Goal: Task Accomplishment & Management: Manage account settings

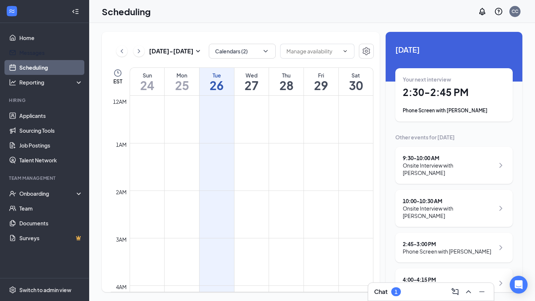
scroll to position [365, 0]
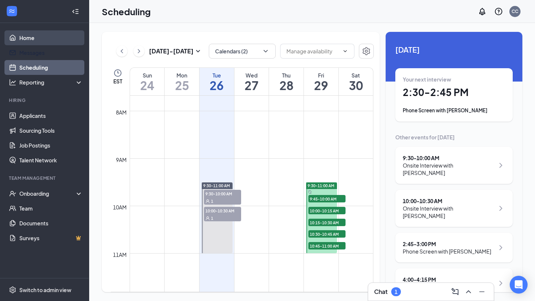
click at [40, 35] on link "Home" at bounding box center [50, 37] width 63 height 15
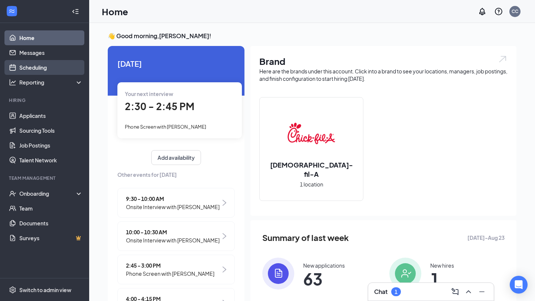
click at [66, 67] on link "Scheduling" at bounding box center [50, 67] width 63 height 15
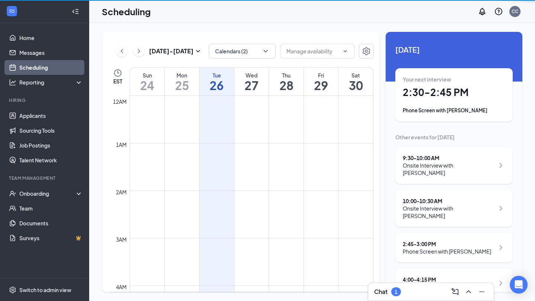
scroll to position [365, 0]
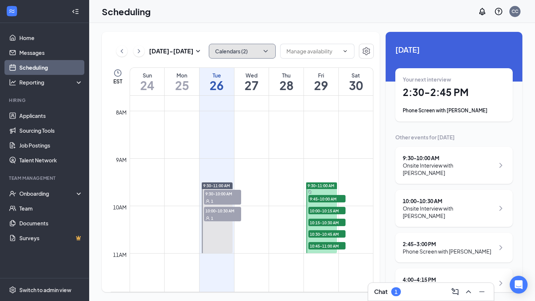
click at [224, 44] on button "Calendars (2)" at bounding box center [242, 51] width 67 height 15
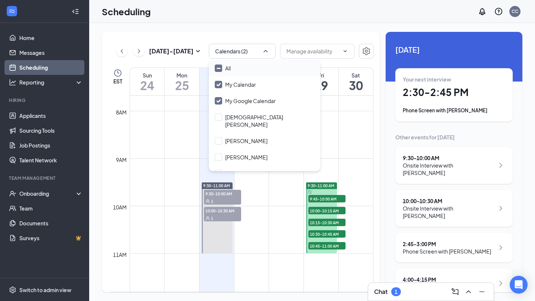
click at [231, 65] on div "All" at bounding box center [264, 68] width 111 height 16
checkbox input "true"
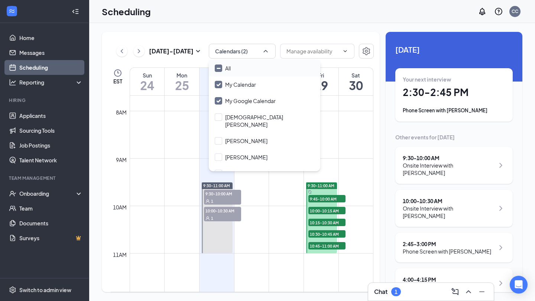
checkbox input "true"
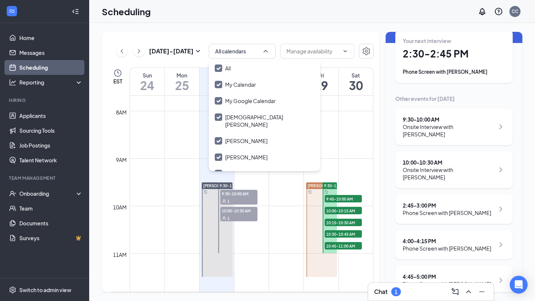
scroll to position [3, 0]
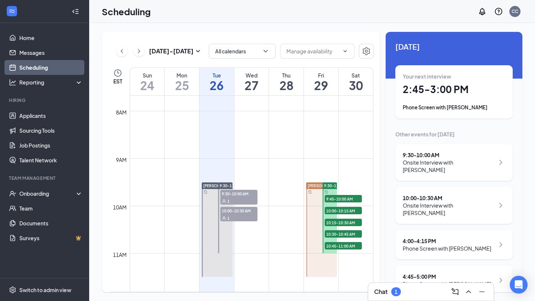
click at [271, 17] on div "Scheduling CC" at bounding box center [312, 11] width 446 height 23
click at [77, 49] on link "Messages" at bounding box center [50, 52] width 63 height 15
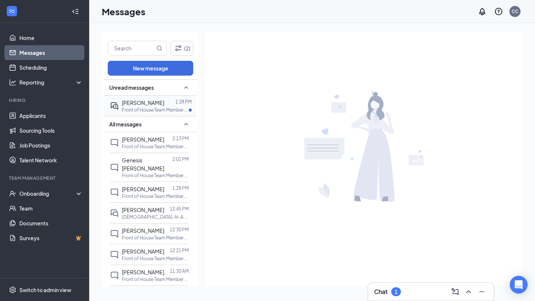
click at [164, 105] on div at bounding box center [169, 103] width 11 height 8
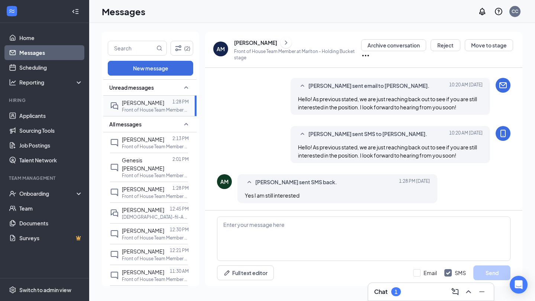
scroll to position [322, 0]
click at [57, 39] on link "Home" at bounding box center [50, 37] width 63 height 15
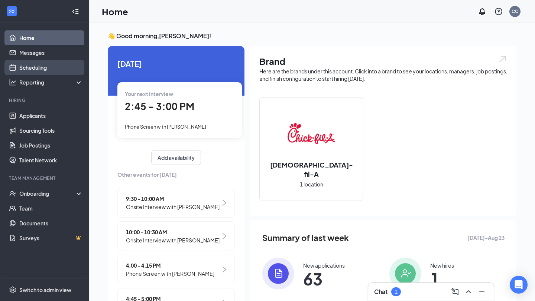
click at [65, 68] on link "Scheduling" at bounding box center [50, 67] width 63 height 15
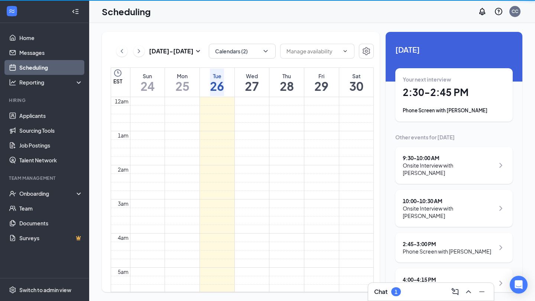
scroll to position [365, 0]
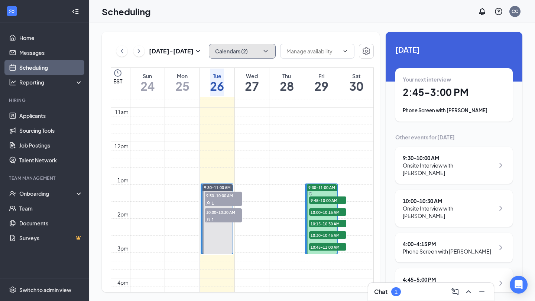
click at [266, 50] on icon "ChevronDown" at bounding box center [265, 51] width 4 height 2
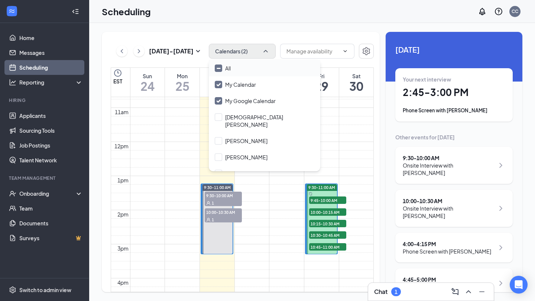
click at [239, 69] on div "All" at bounding box center [264, 68] width 111 height 16
checkbox input "true"
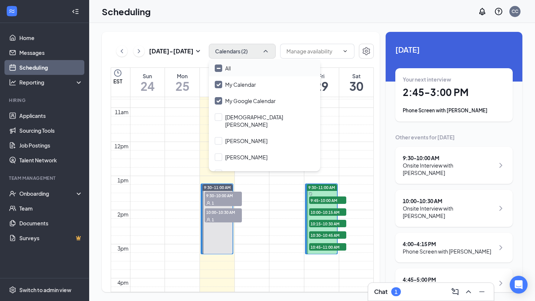
checkbox input "true"
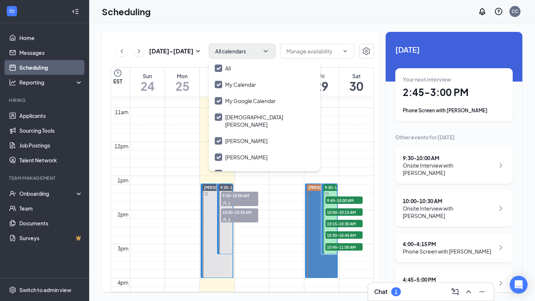
click at [280, 35] on div "[DATE] - [DATE] All calendars EST Sun 24 Mon 25 Tue 26 Wed 27 Thu 28 Fri 29 Sat…" at bounding box center [241, 162] width 278 height 261
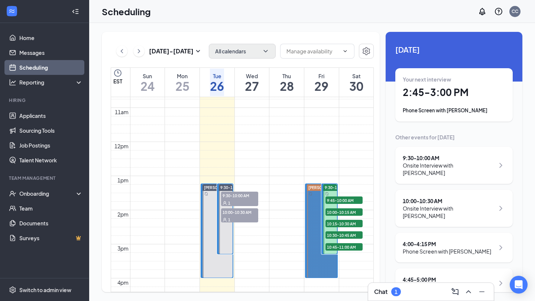
scroll to position [3, 0]
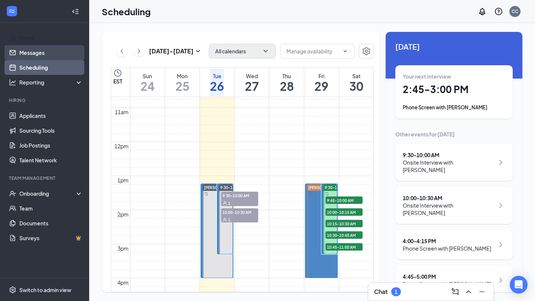
click at [45, 48] on link "Messages" at bounding box center [50, 52] width 63 height 15
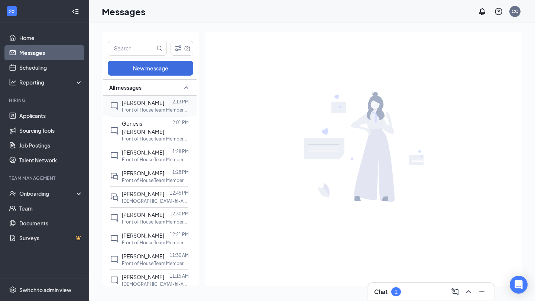
click at [153, 108] on p "Front of House Team Member at [GEOGRAPHIC_DATA]" at bounding box center [155, 110] width 67 height 6
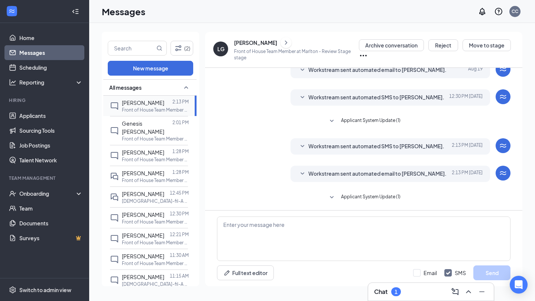
scroll to position [138, 0]
click at [359, 174] on span "Workstream sent automated email to [PERSON_NAME]." at bounding box center [377, 173] width 138 height 9
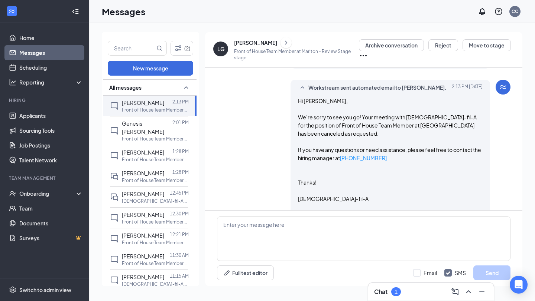
scroll to position [224, 0]
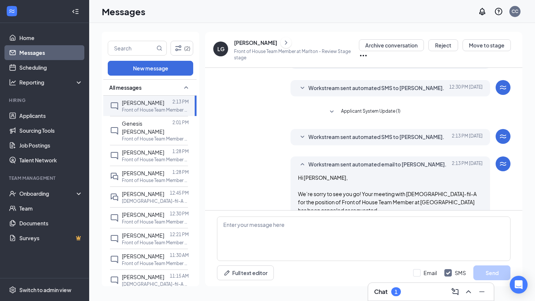
click at [355, 137] on span "Workstream sent automated SMS to [PERSON_NAME]." at bounding box center [376, 137] width 136 height 9
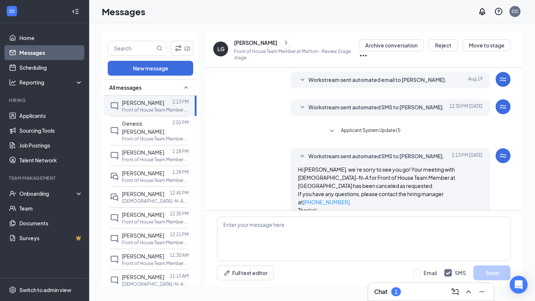
scroll to position [113, 0]
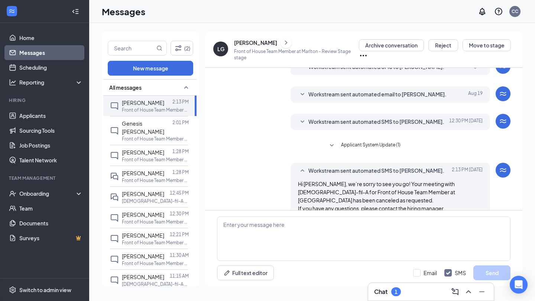
click at [353, 126] on span "Workstream sent automated SMS to [PERSON_NAME]." at bounding box center [376, 122] width 136 height 9
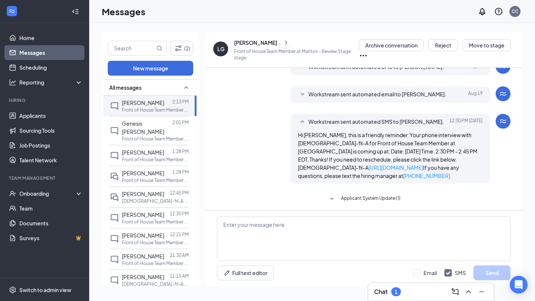
scroll to position [348, 0]
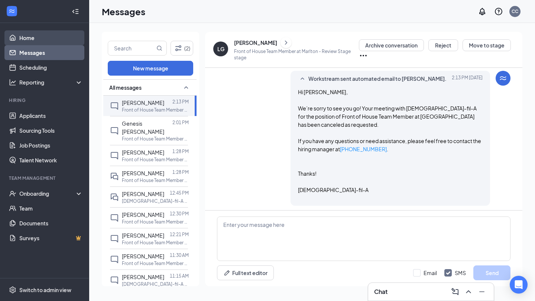
click at [19, 37] on link "Home" at bounding box center [50, 37] width 63 height 15
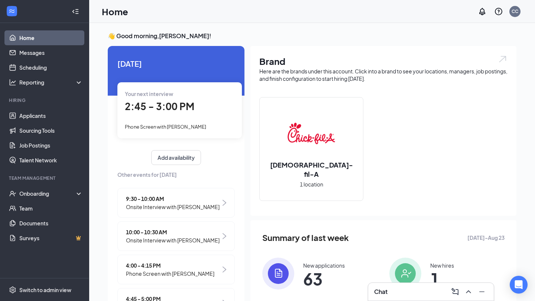
click at [176, 110] on span "2:45 - 3:00 PM" at bounding box center [159, 106] width 69 height 12
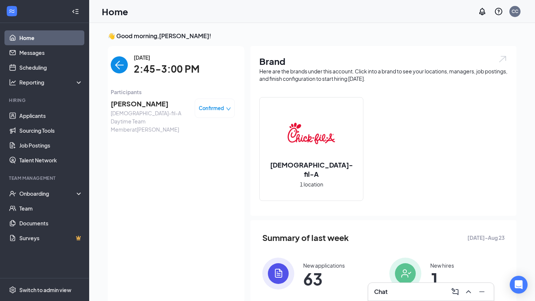
scroll to position [3, 0]
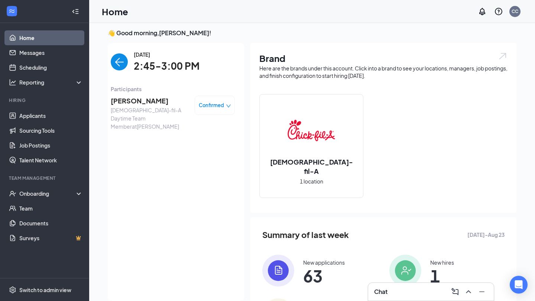
click at [116, 62] on img "back-button" at bounding box center [119, 61] width 17 height 17
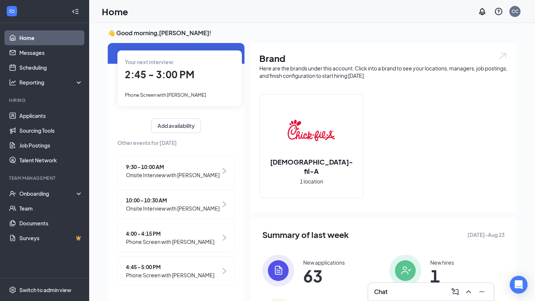
scroll to position [0, 0]
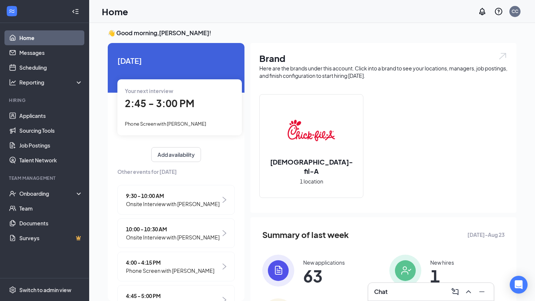
click at [163, 94] on span "Your next interview" at bounding box center [149, 91] width 48 height 7
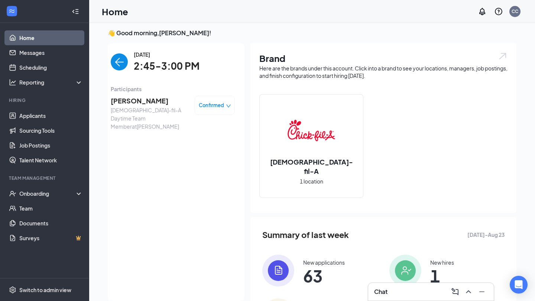
click at [131, 99] on span "[PERSON_NAME]" at bounding box center [150, 101] width 78 height 10
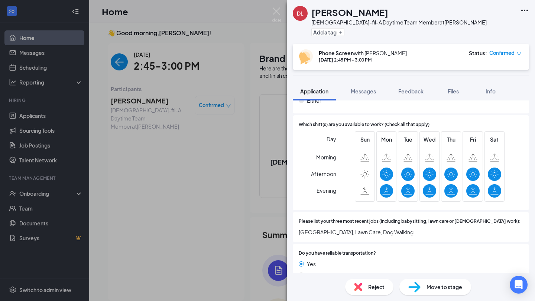
scroll to position [414, 0]
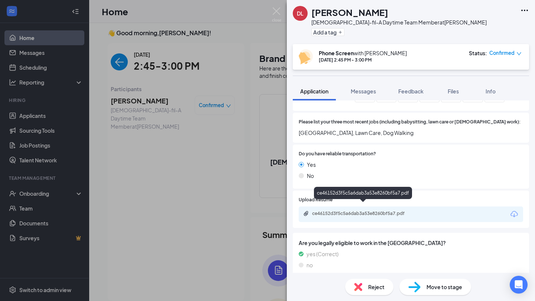
click at [387, 211] on div "ce46152d3f5c5a6dab3a53e8260bf5a7.pdf" at bounding box center [364, 214] width 104 height 6
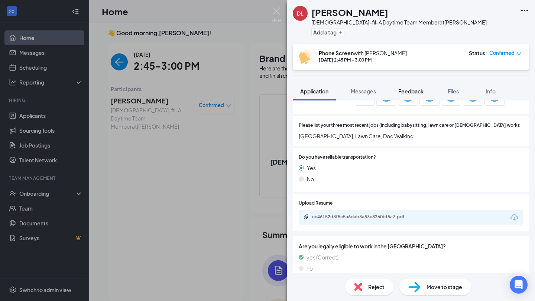
click at [405, 94] on span "Feedback" at bounding box center [410, 91] width 25 height 7
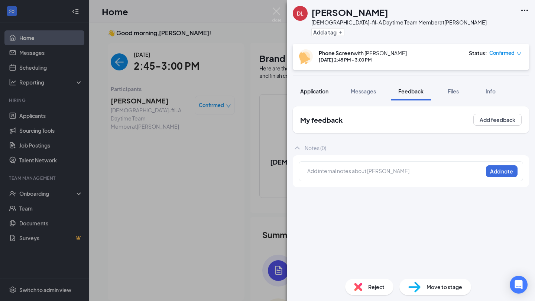
click at [324, 91] on span "Application" at bounding box center [314, 91] width 28 height 7
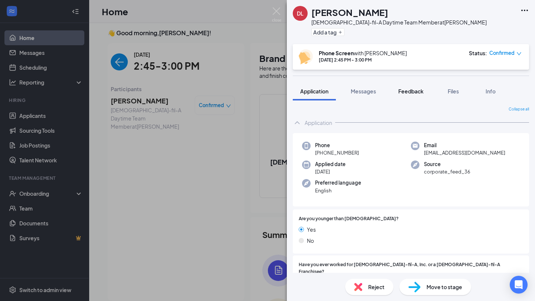
click at [404, 93] on span "Feedback" at bounding box center [410, 91] width 25 height 7
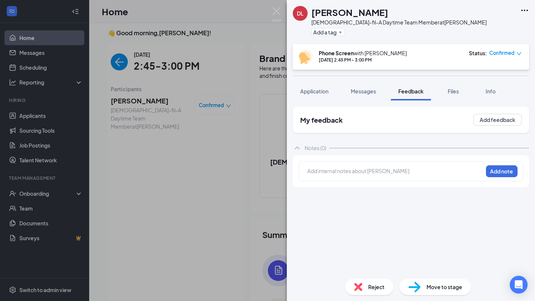
click at [397, 173] on div at bounding box center [394, 171] width 175 height 8
click at [510, 174] on button "Add note" at bounding box center [502, 172] width 32 height 12
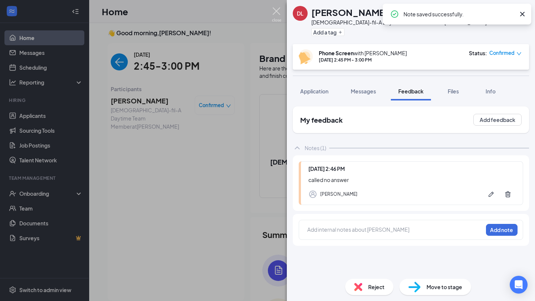
click at [277, 11] on img at bounding box center [276, 14] width 9 height 14
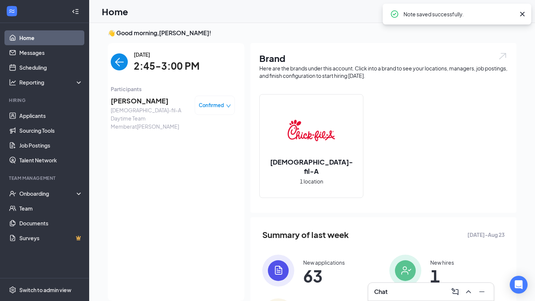
click at [128, 67] on div "[DATE] 2:45-3:00 PM" at bounding box center [173, 61] width 124 height 23
click at [121, 65] on img "back-button" at bounding box center [119, 61] width 17 height 17
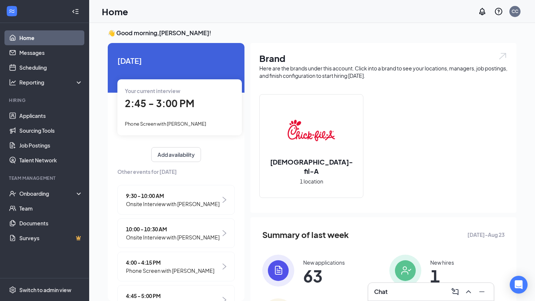
scroll to position [29, 0]
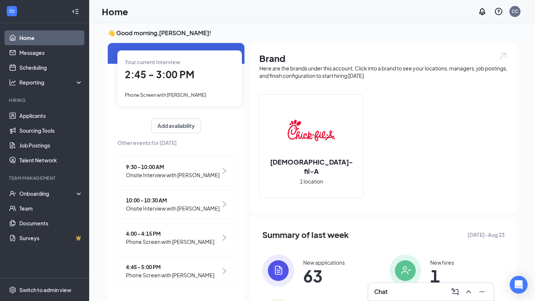
click at [166, 67] on div "Your current interview 2:45 - 3:00 PM Phone Screen with [PERSON_NAME]" at bounding box center [179, 78] width 124 height 56
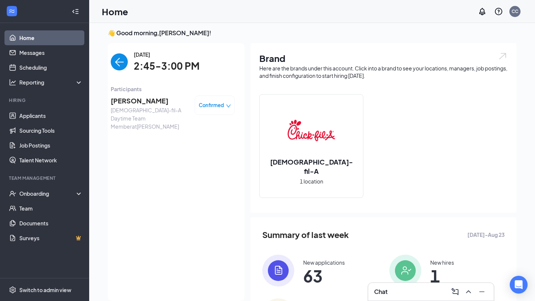
click at [139, 102] on span "[PERSON_NAME]" at bounding box center [150, 101] width 78 height 10
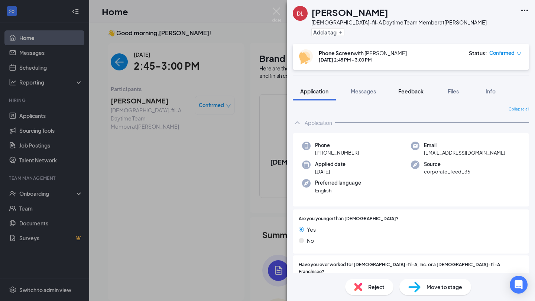
click at [410, 90] on span "Feedback" at bounding box center [410, 91] width 25 height 7
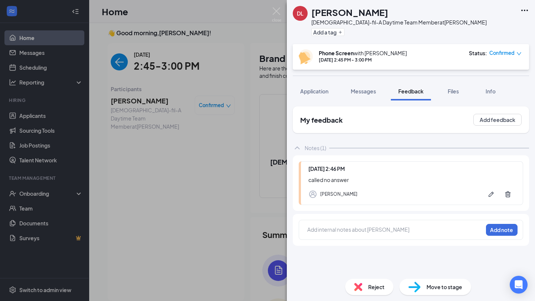
click at [35, 111] on div "[PERSON_NAME] Laser [DEMOGRAPHIC_DATA]-fil-A Daytime Team Member at Marlton Add…" at bounding box center [267, 150] width 535 height 301
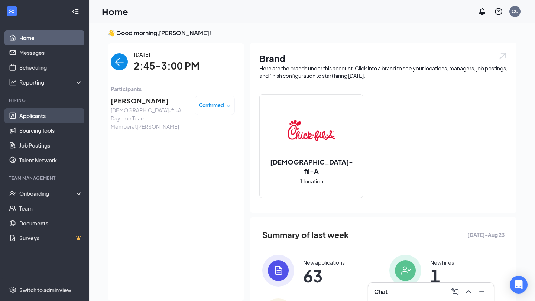
click at [40, 114] on link "Applicants" at bounding box center [50, 115] width 63 height 15
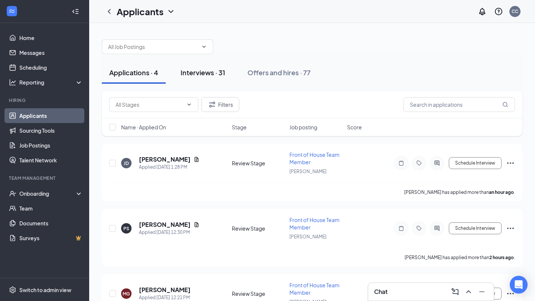
click at [206, 77] on div "Interviews · 31" at bounding box center [202, 72] width 45 height 9
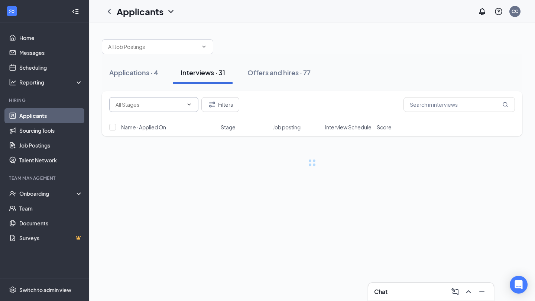
click at [184, 102] on span at bounding box center [153, 104] width 89 height 15
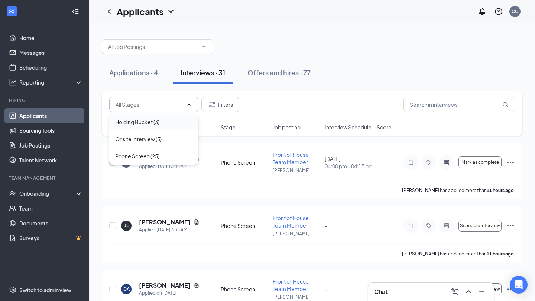
click at [171, 120] on div "Holding Bucket (3)" at bounding box center [153, 122] width 77 height 8
type input "Holding Bucket (3)"
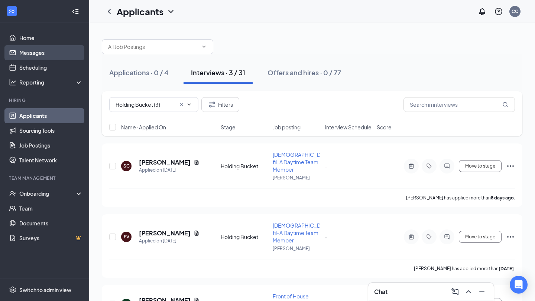
click at [63, 50] on link "Messages" at bounding box center [50, 52] width 63 height 15
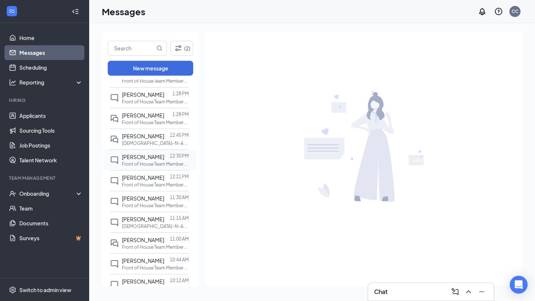
scroll to position [97, 0]
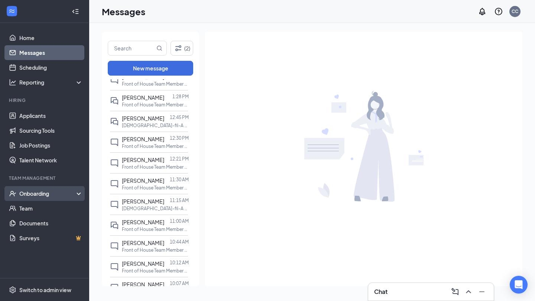
click at [40, 195] on div "Onboarding" at bounding box center [47, 193] width 57 height 7
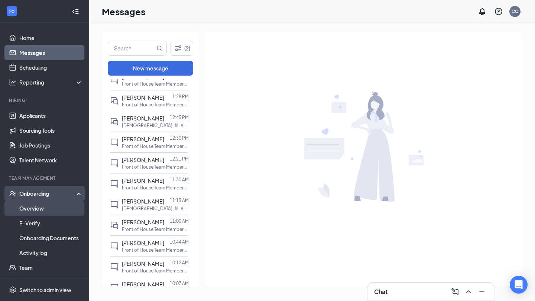
click at [40, 209] on link "Overview" at bounding box center [50, 208] width 63 height 15
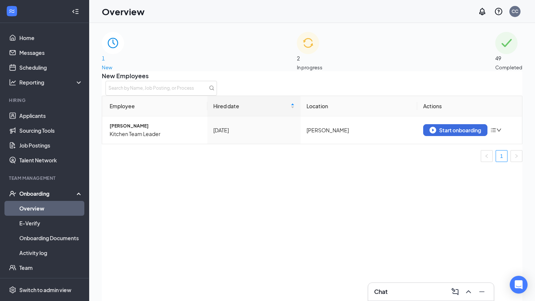
click at [322, 64] on span "In progress" at bounding box center [310, 67] width 26 height 7
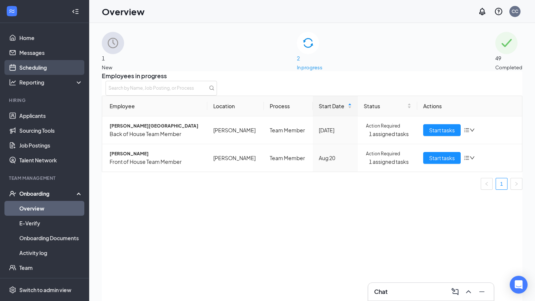
click at [58, 66] on link "Scheduling" at bounding box center [50, 67] width 63 height 15
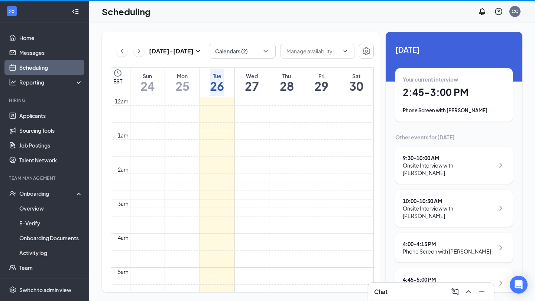
scroll to position [365, 0]
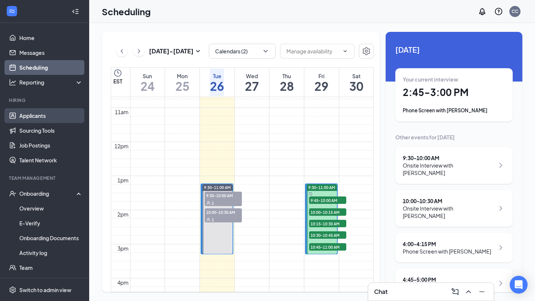
click at [36, 115] on link "Applicants" at bounding box center [50, 115] width 63 height 15
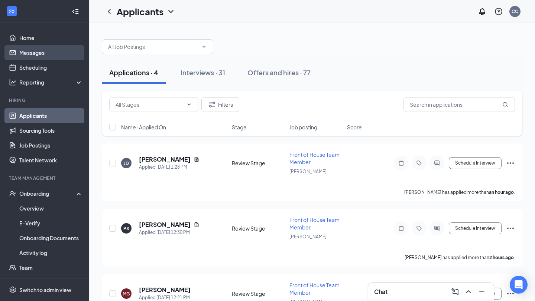
click at [59, 47] on link "Messages" at bounding box center [50, 52] width 63 height 15
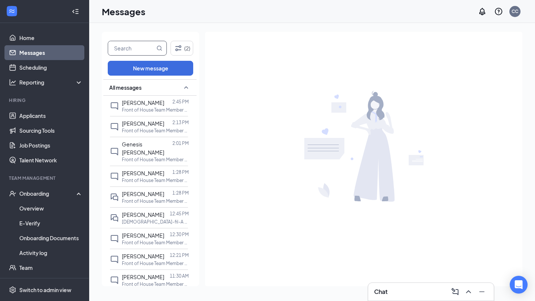
click at [133, 48] on input "text" at bounding box center [131, 48] width 47 height 14
type input "nylah"
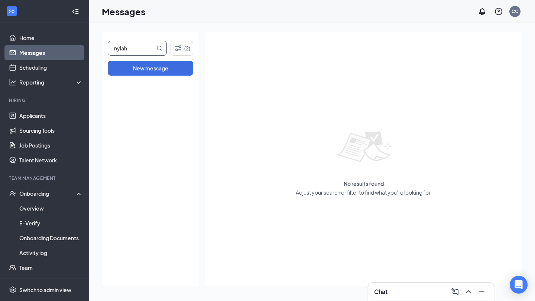
drag, startPoint x: 148, startPoint y: 48, endPoint x: 85, endPoint y: 47, distance: 63.1
click at [85, 47] on div "Home Messages Scheduling Reporting Dashboards Reports Hiring Applicants Sourcin…" at bounding box center [267, 150] width 535 height 301
click at [43, 66] on link "Scheduling" at bounding box center [50, 67] width 63 height 15
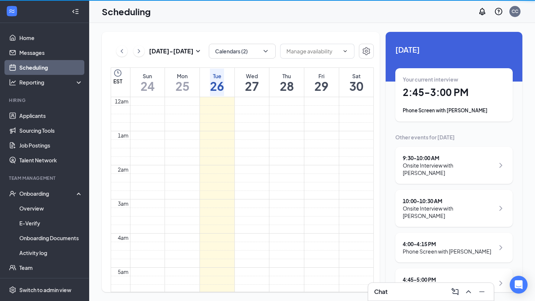
scroll to position [365, 0]
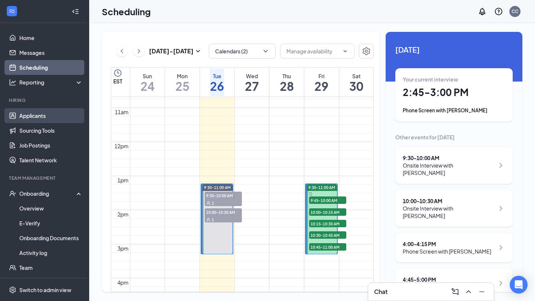
click at [39, 118] on link "Applicants" at bounding box center [50, 115] width 63 height 15
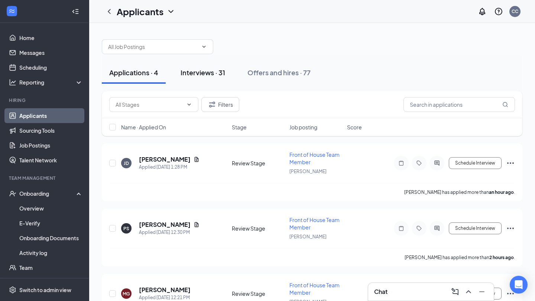
click at [222, 72] on div "Interviews · 31" at bounding box center [202, 72] width 45 height 9
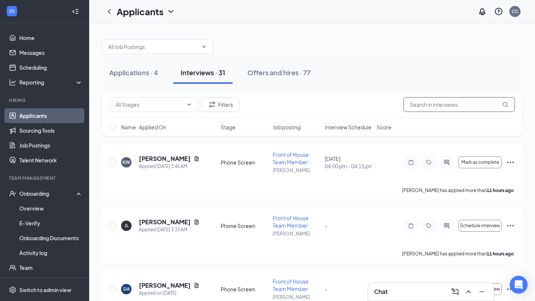
click at [447, 108] on input "text" at bounding box center [458, 104] width 111 height 15
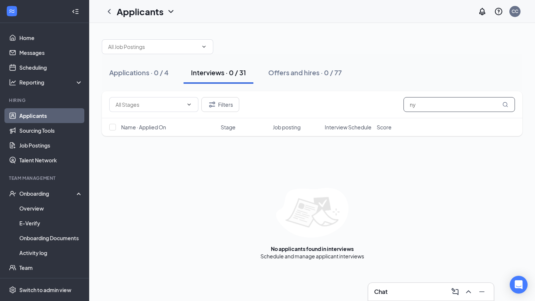
type input "n"
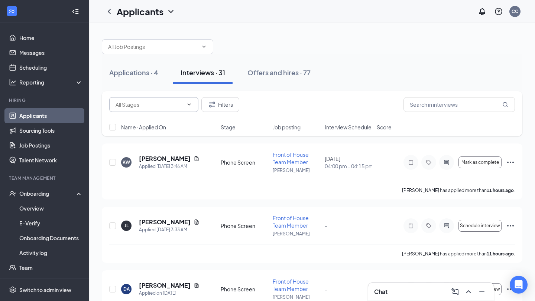
click at [178, 107] on input "text" at bounding box center [149, 105] width 68 height 8
click at [163, 126] on div "Holding Bucket (3)" at bounding box center [153, 122] width 89 height 17
type input "Holding Bucket (3)"
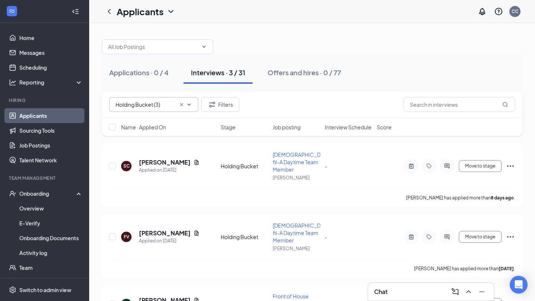
click at [181, 106] on icon "Cross" at bounding box center [182, 105] width 6 height 6
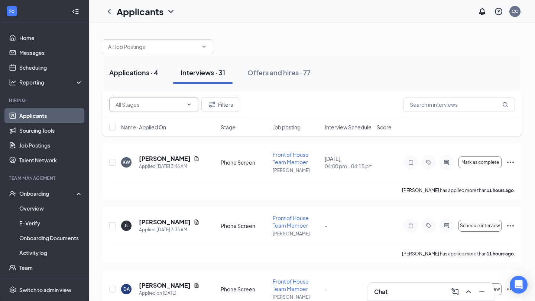
click at [136, 68] on div "Applications · 4" at bounding box center [133, 72] width 49 height 9
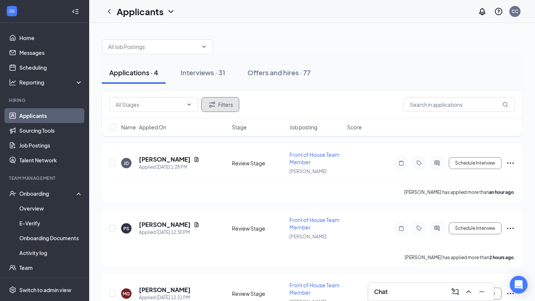
click at [215, 111] on button "Filters" at bounding box center [220, 104] width 38 height 15
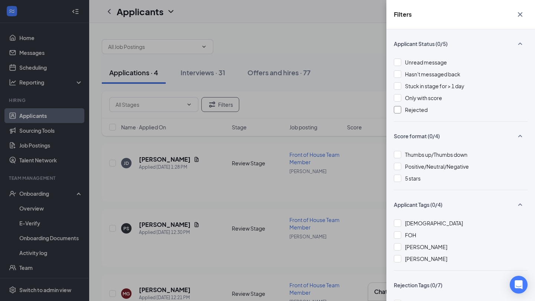
click at [424, 111] on span "Rejected" at bounding box center [416, 110] width 23 height 7
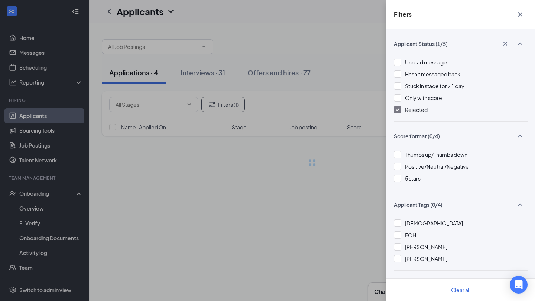
click at [339, 32] on div "Filters Applicant Status (1/5) Unread message Hasn't messaged back Stuck in sta…" at bounding box center [267, 150] width 535 height 301
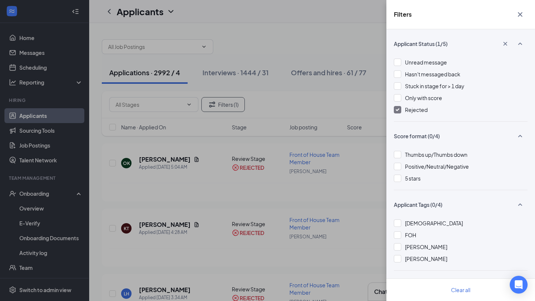
click at [350, 34] on div "Filters Applicant Status (1/5) Unread message Hasn't messaged back Stuck in sta…" at bounding box center [267, 150] width 535 height 301
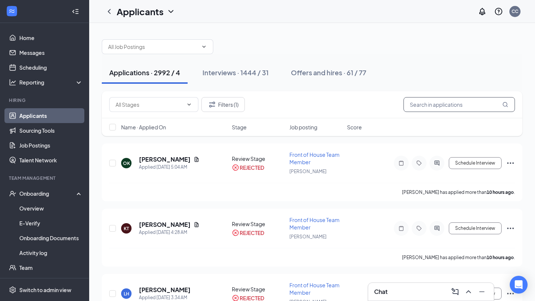
click at [450, 104] on input "text" at bounding box center [458, 104] width 111 height 15
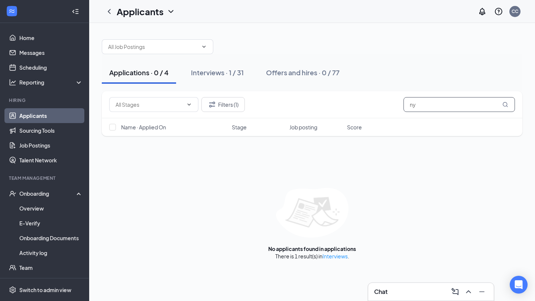
type input "n"
type input "[PERSON_NAME]"
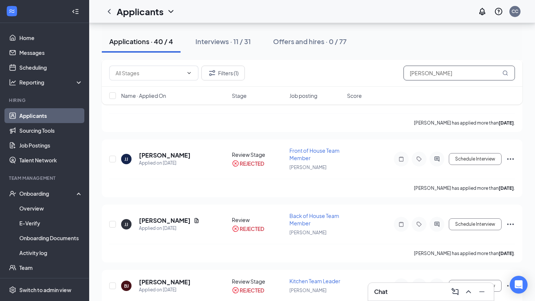
scroll to position [484, 0]
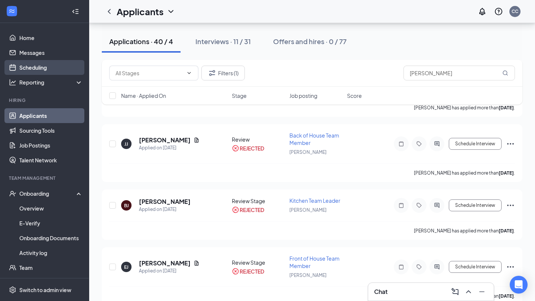
click at [38, 66] on link "Scheduling" at bounding box center [50, 67] width 63 height 15
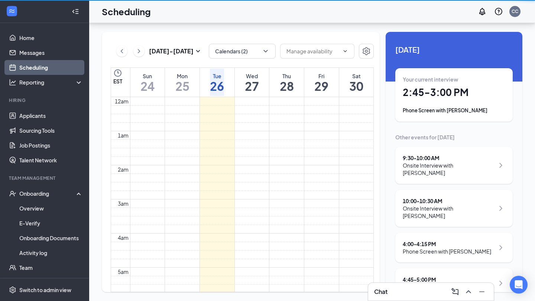
scroll to position [365, 0]
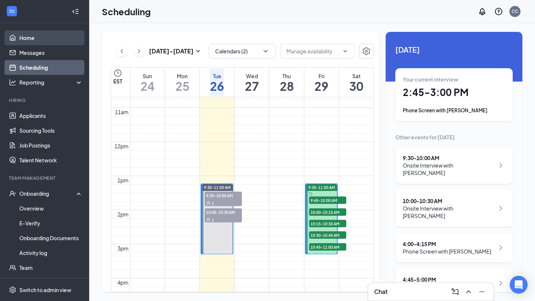
click at [62, 40] on link "Home" at bounding box center [50, 37] width 63 height 15
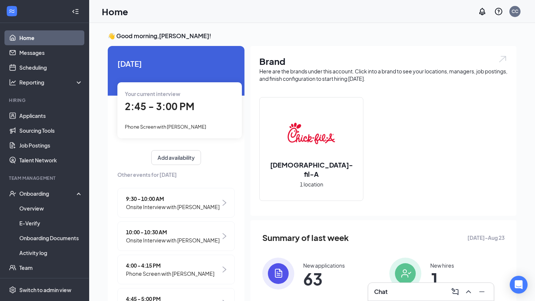
scroll to position [29, 0]
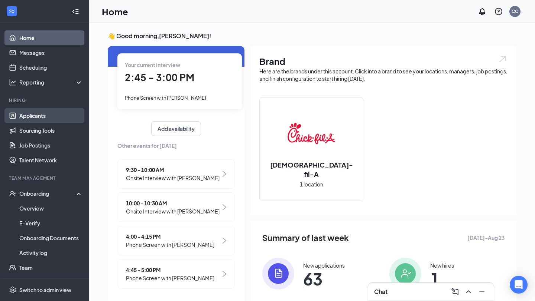
click at [59, 110] on link "Applicants" at bounding box center [50, 115] width 63 height 15
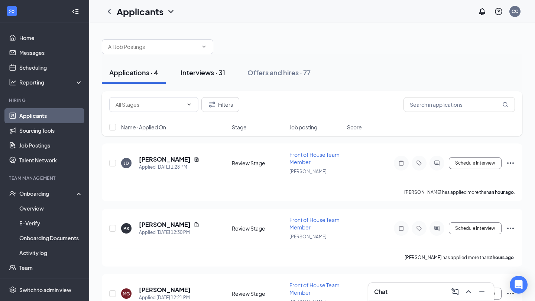
click at [220, 75] on div "Interviews · 31" at bounding box center [202, 72] width 45 height 9
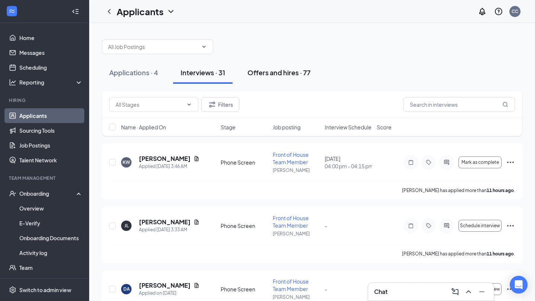
click at [273, 80] on button "Offers and hires · 77" at bounding box center [279, 73] width 78 height 22
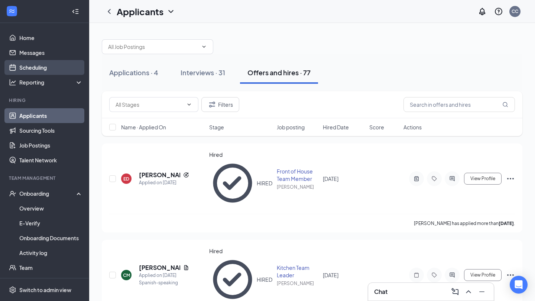
click at [41, 66] on link "Scheduling" at bounding box center [50, 67] width 63 height 15
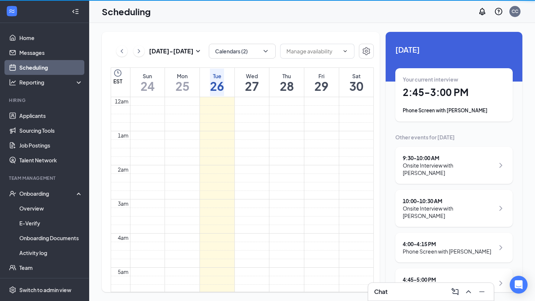
scroll to position [365, 0]
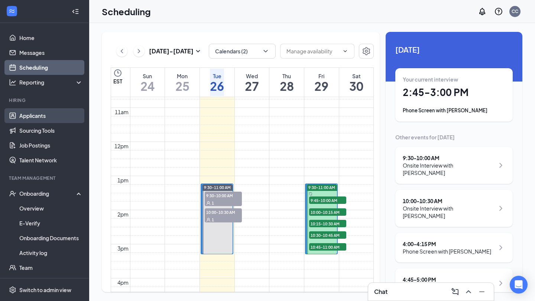
click at [39, 120] on link "Applicants" at bounding box center [50, 115] width 63 height 15
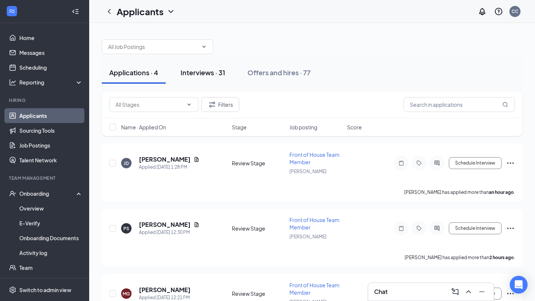
click at [195, 73] on div "Interviews · 31" at bounding box center [202, 72] width 45 height 9
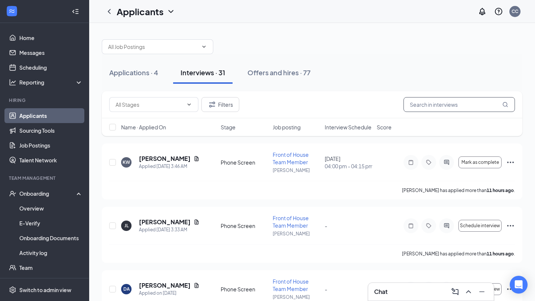
click at [435, 107] on input "text" at bounding box center [458, 104] width 111 height 15
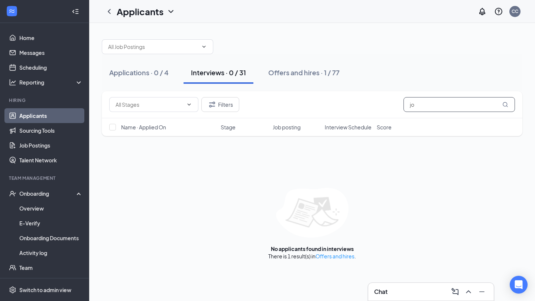
type input "j"
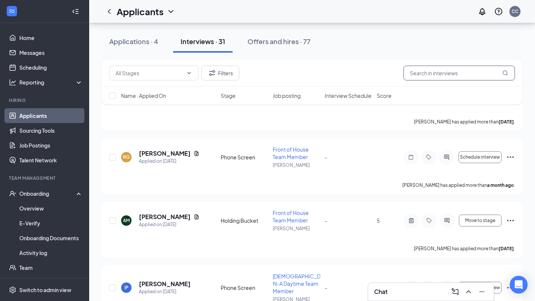
scroll to position [1879, 0]
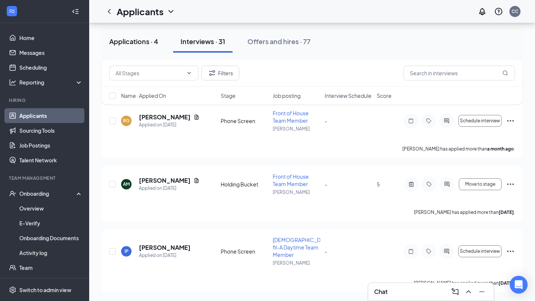
click at [147, 43] on div "Applications · 4" at bounding box center [133, 41] width 49 height 9
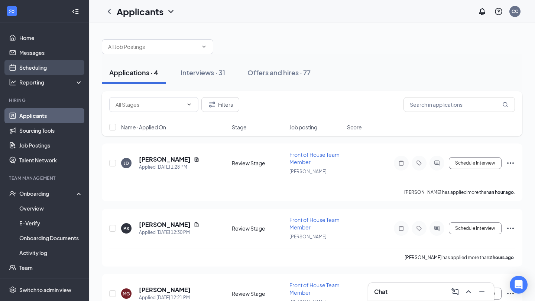
click at [47, 67] on link "Scheduling" at bounding box center [50, 67] width 63 height 15
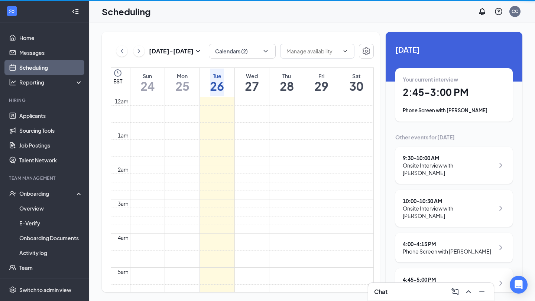
scroll to position [365, 0]
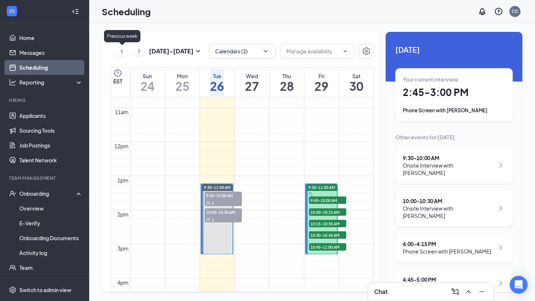
click at [120, 49] on icon "ChevronLeft" at bounding box center [121, 51] width 7 height 9
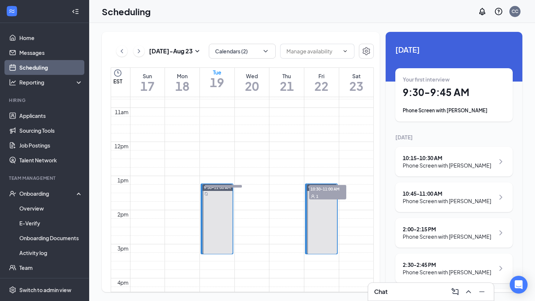
click at [324, 80] on h1 "22" at bounding box center [321, 86] width 14 height 13
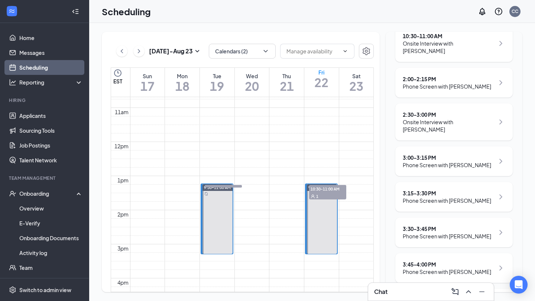
scroll to position [153, 0]
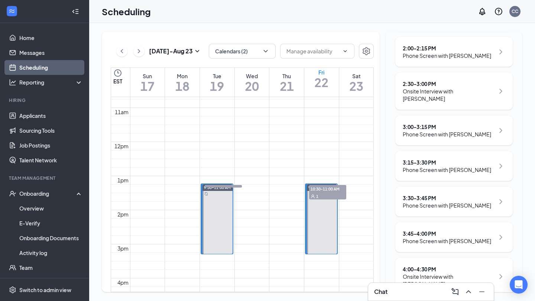
click at [457, 273] on div "Onsite Interview with [PERSON_NAME]" at bounding box center [448, 280] width 92 height 15
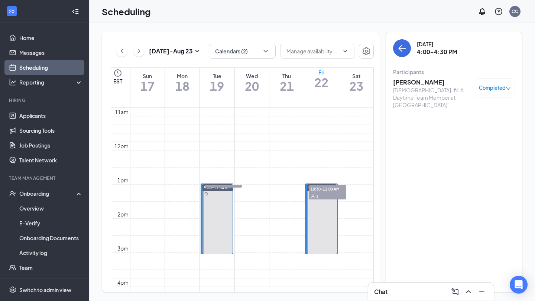
click at [421, 81] on h3 "[PERSON_NAME]" at bounding box center [432, 82] width 78 height 8
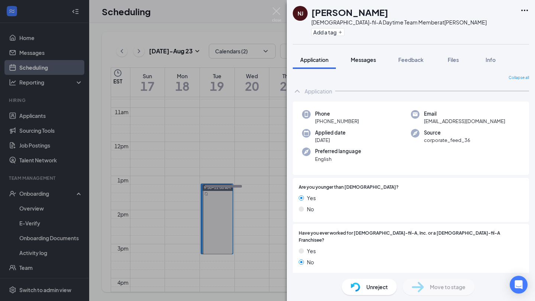
click at [369, 58] on span "Messages" at bounding box center [362, 59] width 25 height 7
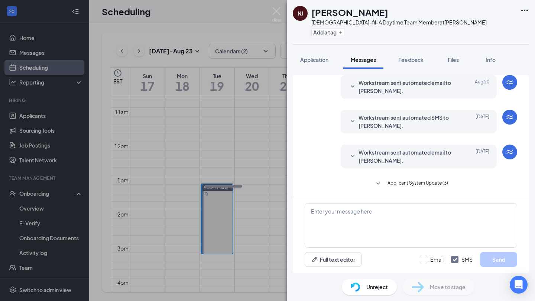
scroll to position [154, 0]
click at [392, 157] on span "Workstream sent automated email to [PERSON_NAME]." at bounding box center [406, 156] width 97 height 16
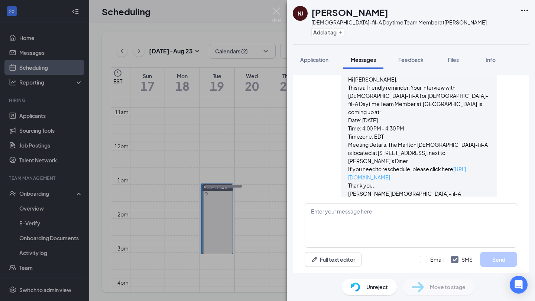
scroll to position [265, 0]
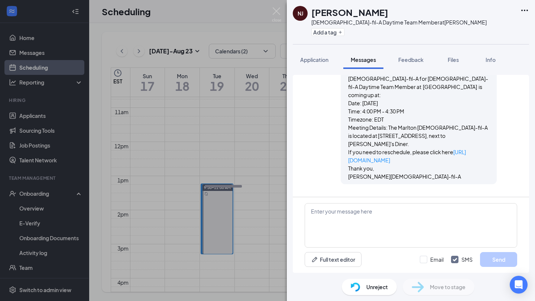
click at [393, 196] on span "Applicant System Update (3)" at bounding box center [417, 200] width 61 height 9
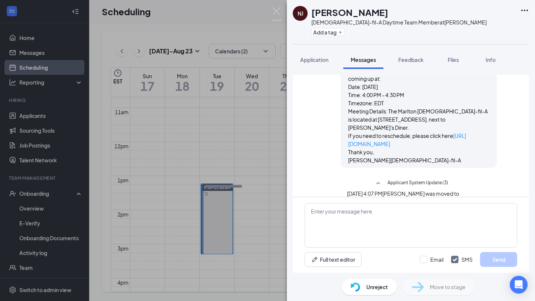
scroll to position [271, 0]
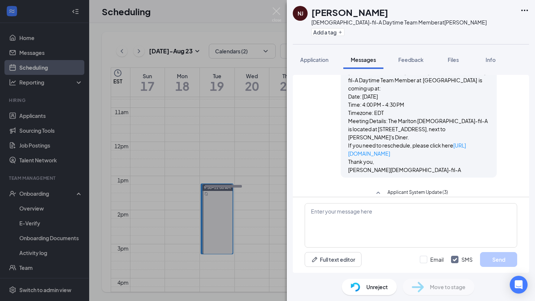
click at [371, 289] on span "Unreject" at bounding box center [377, 287] width 22 height 8
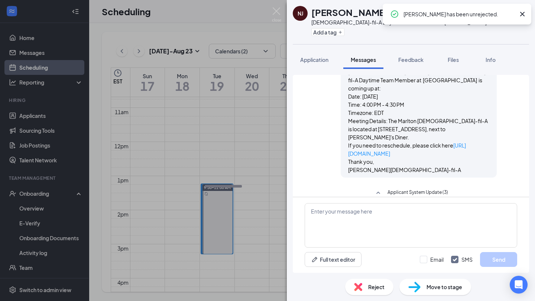
click at [35, 65] on div "NJ [PERSON_NAME] [DEMOGRAPHIC_DATA]-fil-A Daytime Team Member at Marlton Add a …" at bounding box center [267, 150] width 535 height 301
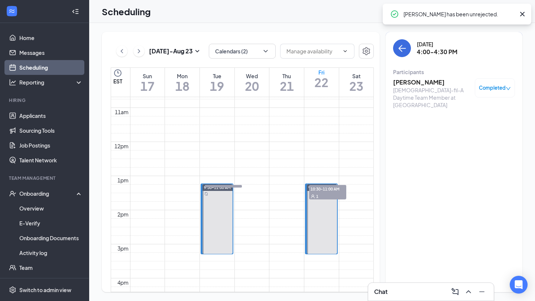
click at [39, 67] on link "Scheduling" at bounding box center [50, 67] width 63 height 15
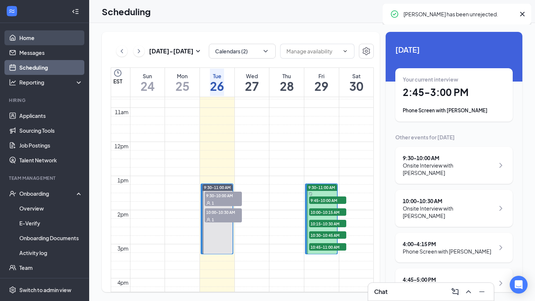
click at [33, 38] on link "Home" at bounding box center [50, 37] width 63 height 15
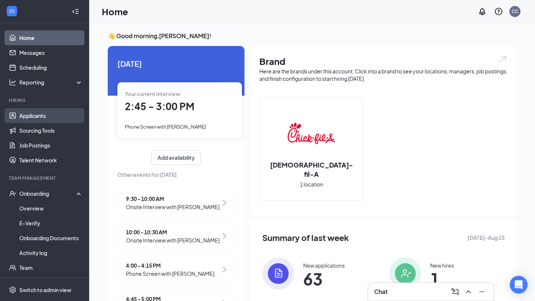
click at [42, 118] on link "Applicants" at bounding box center [50, 115] width 63 height 15
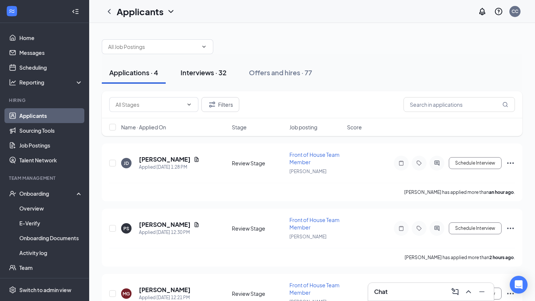
click at [195, 71] on div "Interviews · 32" at bounding box center [203, 72] width 46 height 9
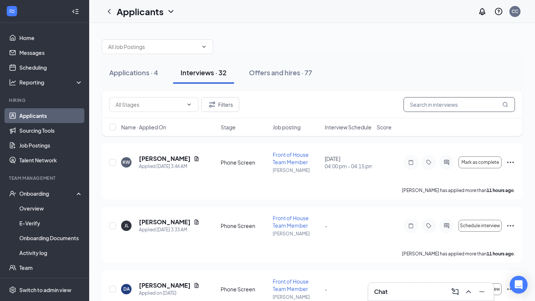
click at [444, 108] on input "text" at bounding box center [458, 104] width 111 height 15
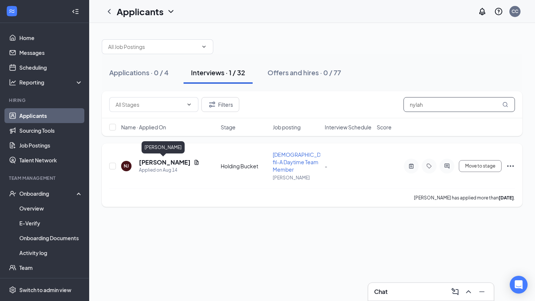
type input "nylah"
click at [157, 161] on h5 "[PERSON_NAME]" at bounding box center [165, 163] width 52 height 8
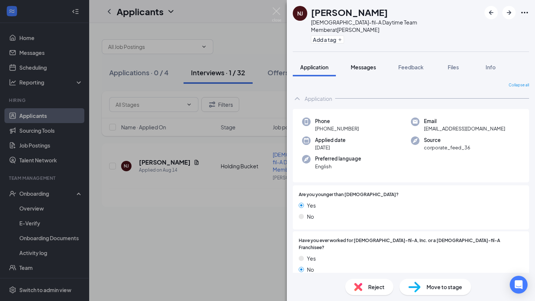
click at [361, 64] on span "Messages" at bounding box center [362, 67] width 25 height 7
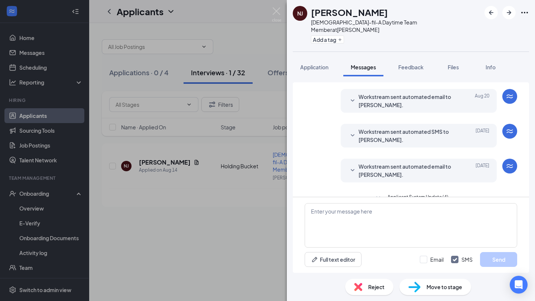
scroll to position [119, 0]
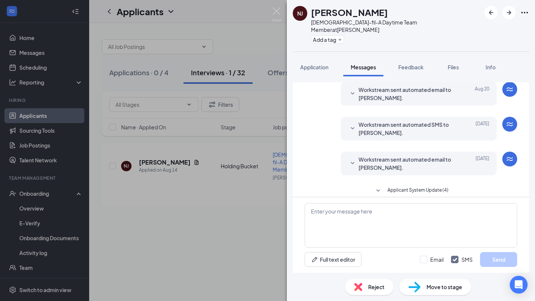
click at [378, 156] on span "Workstream sent automated email to [PERSON_NAME]." at bounding box center [406, 164] width 97 height 16
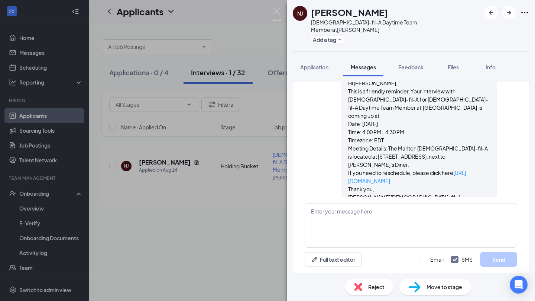
scroll to position [230, 0]
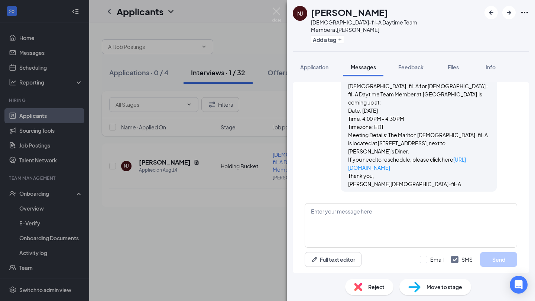
click at [379, 203] on icon "SmallChevronDown" at bounding box center [377, 207] width 9 height 9
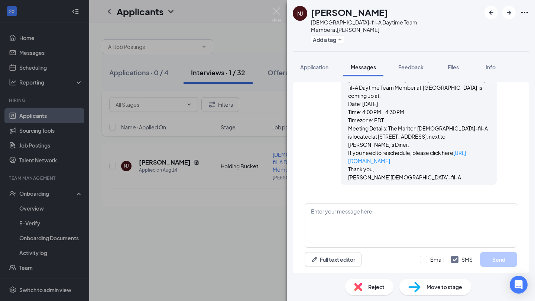
scroll to position [227, 0]
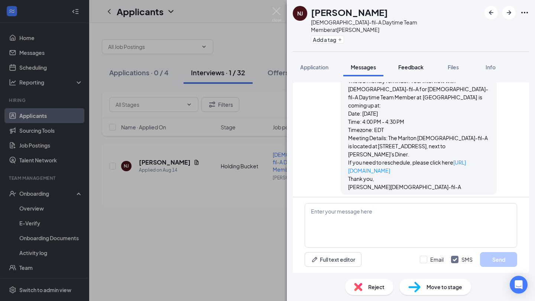
click at [412, 64] on span "Feedback" at bounding box center [410, 67] width 25 height 7
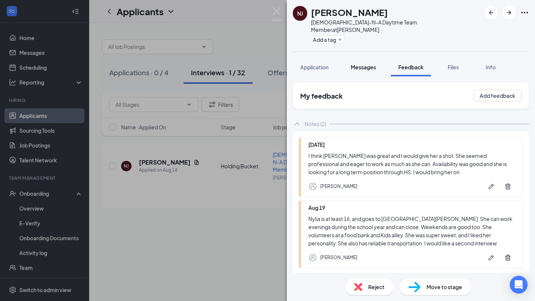
click at [368, 64] on span "Messages" at bounding box center [362, 67] width 25 height 7
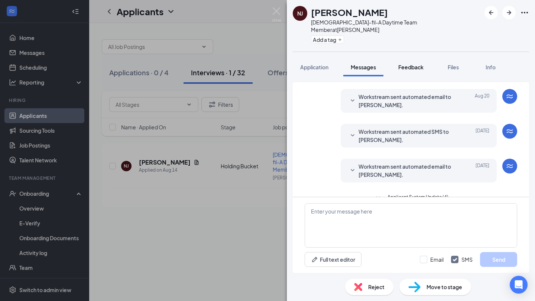
scroll to position [119, 0]
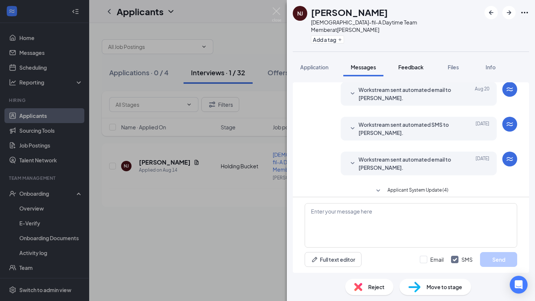
click at [402, 64] on span "Feedback" at bounding box center [410, 67] width 25 height 7
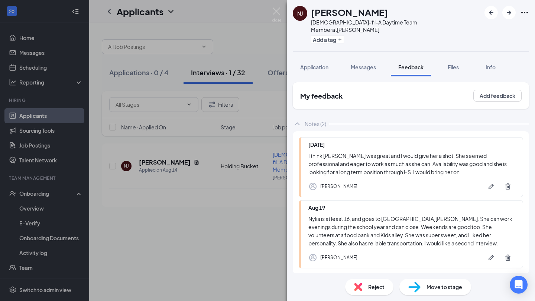
click at [437, 284] on span "Move to stage" at bounding box center [444, 287] width 36 height 8
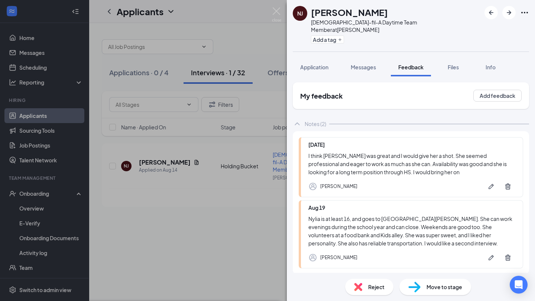
scroll to position [25, 0]
drag, startPoint x: 339, startPoint y: 174, endPoint x: 326, endPoint y: 174, distance: 12.6
type input "15.49"
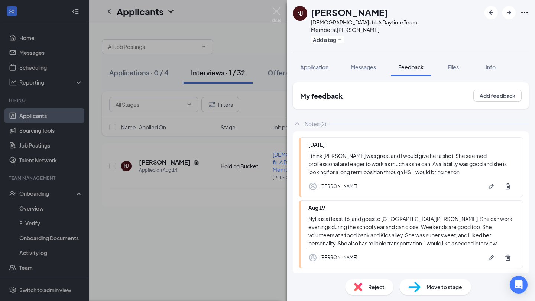
scroll to position [0, 56]
drag, startPoint x: 330, startPoint y: 188, endPoint x: 414, endPoint y: 188, distance: 83.5
click at [422, 280] on div "Move to stage" at bounding box center [435, 287] width 72 height 16
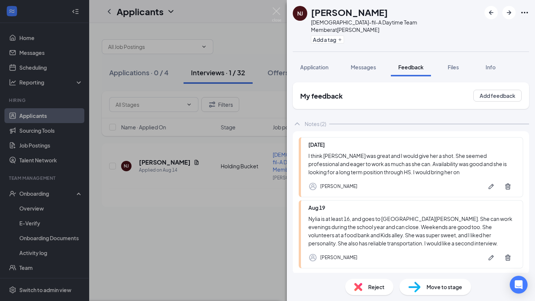
drag, startPoint x: 337, startPoint y: 188, endPoint x: 379, endPoint y: 188, distance: 41.6
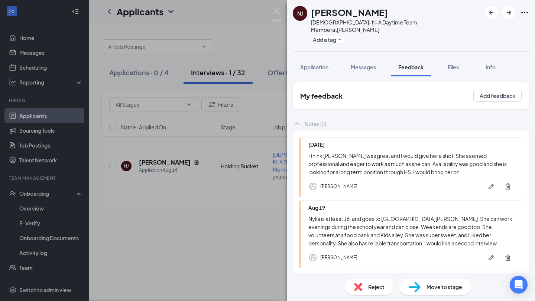
type input "15.49"
type input "4"
type input "15-25"
drag, startPoint x: 360, startPoint y: 190, endPoint x: 296, endPoint y: 193, distance: 63.5
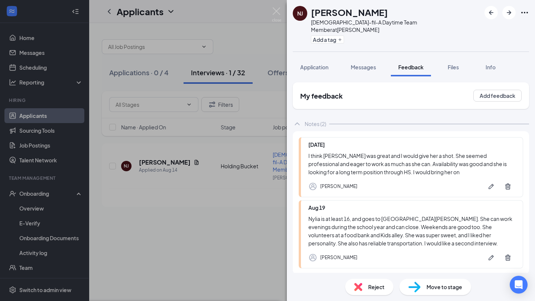
drag, startPoint x: 297, startPoint y: 189, endPoint x: 360, endPoint y: 189, distance: 62.7
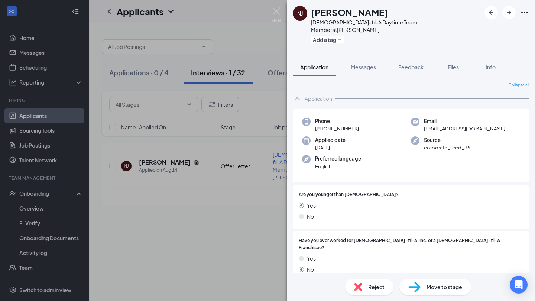
click at [27, 44] on div "NJ [PERSON_NAME] [DEMOGRAPHIC_DATA]-fil-A Daytime Team Member at Marlton Add a …" at bounding box center [267, 150] width 535 height 301
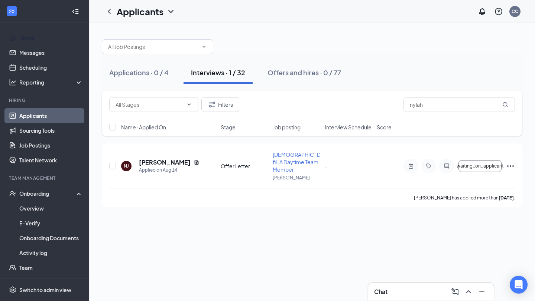
click at [27, 43] on link "Home" at bounding box center [50, 37] width 63 height 15
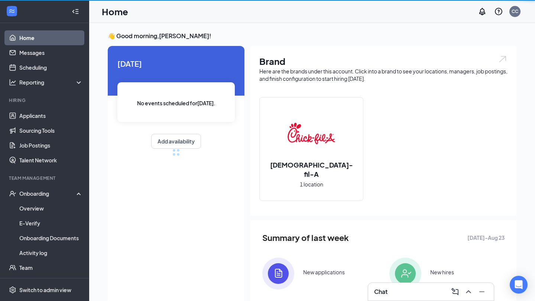
click at [27, 43] on link "Home" at bounding box center [50, 37] width 63 height 15
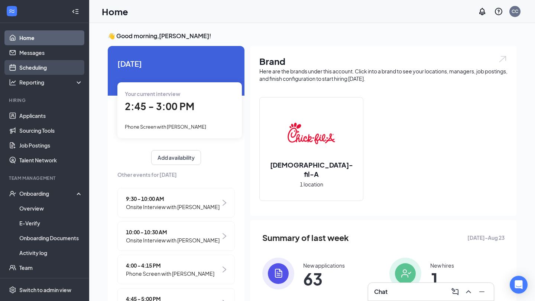
click at [65, 71] on link "Scheduling" at bounding box center [50, 67] width 63 height 15
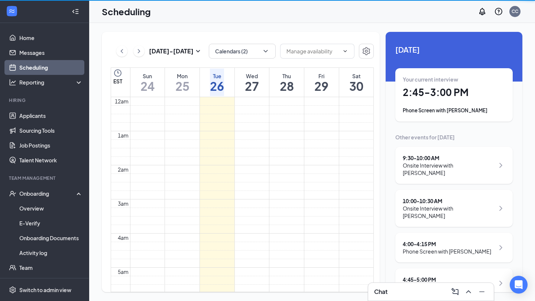
scroll to position [365, 0]
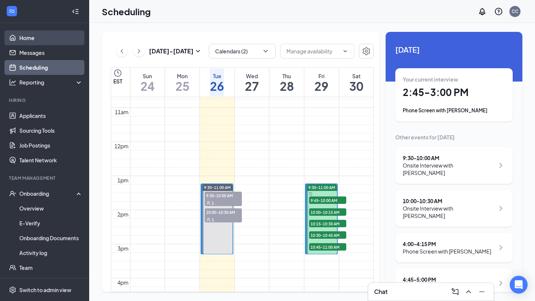
click at [51, 43] on link "Home" at bounding box center [50, 37] width 63 height 15
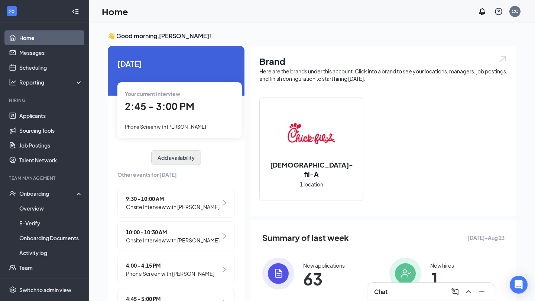
scroll to position [29, 0]
